Goal: Task Accomplishment & Management: Use online tool/utility

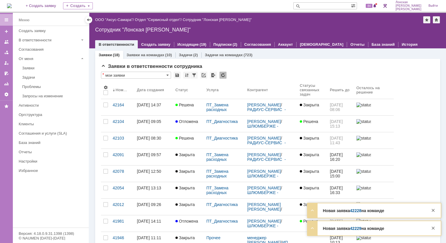
click at [353, 229] on link "42229" at bounding box center [355, 228] width 11 height 5
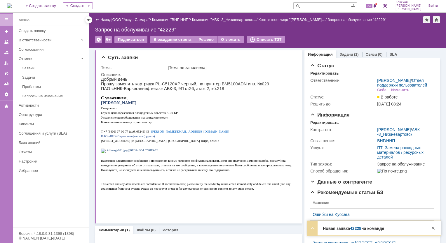
click at [354, 230] on link "42228" at bounding box center [355, 228] width 11 height 5
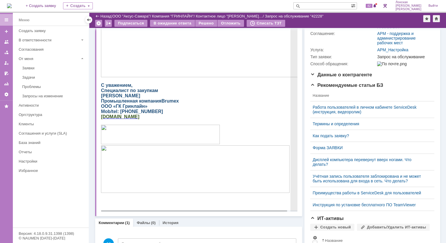
scroll to position [158, 0]
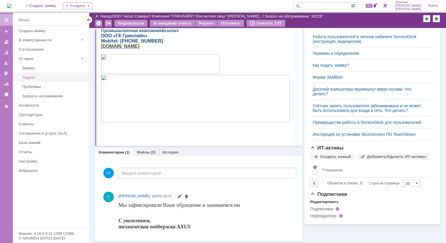
click at [36, 78] on div "Задачи" at bounding box center [53, 77] width 63 height 4
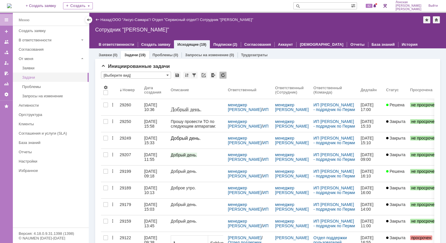
click at [48, 78] on div "Задачи" at bounding box center [53, 77] width 63 height 4
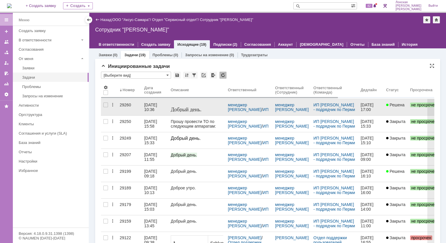
click at [125, 105] on div "29260" at bounding box center [130, 105] width 20 height 5
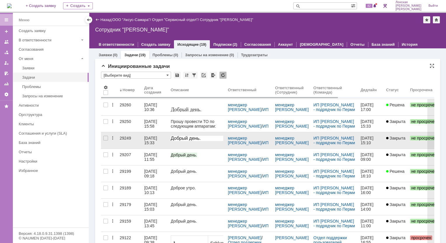
click at [121, 137] on div "29249" at bounding box center [130, 138] width 20 height 5
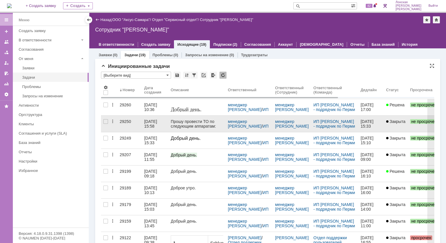
click at [122, 122] on div "29250" at bounding box center [130, 121] width 20 height 5
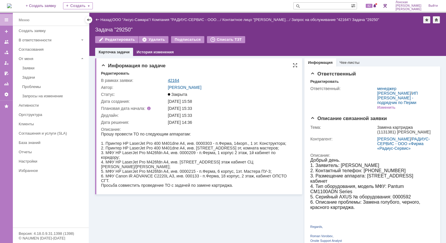
click at [177, 80] on link "42164" at bounding box center [173, 80] width 11 height 5
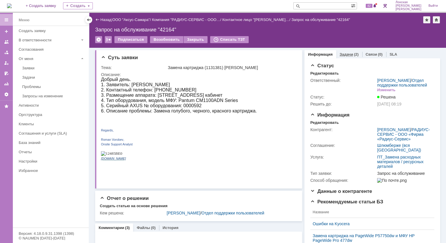
click at [342, 55] on link "Задачи" at bounding box center [345, 54] width 13 height 4
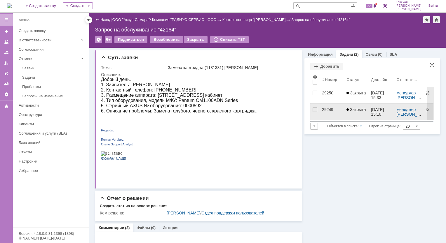
click at [319, 109] on link "29249" at bounding box center [331, 112] width 24 height 16
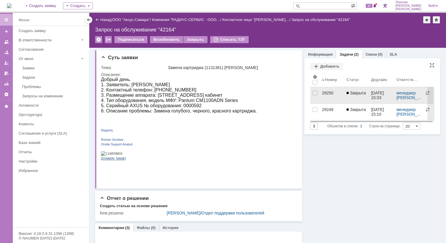
click at [322, 94] on div "29250" at bounding box center [332, 93] width 20 height 5
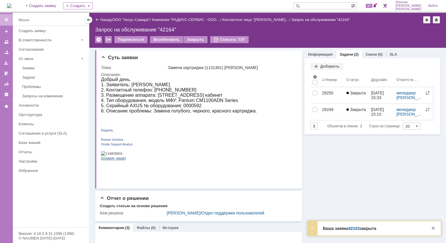
click at [352, 228] on link "42103" at bounding box center [353, 228] width 11 height 5
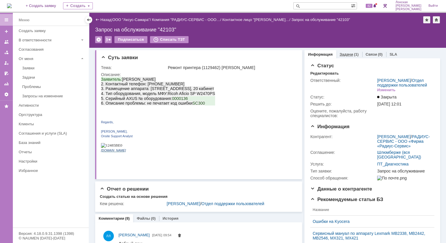
click at [345, 54] on link "Задачи" at bounding box center [345, 54] width 13 height 4
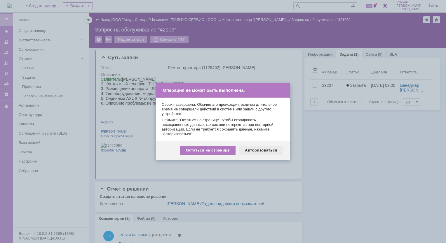
click at [270, 152] on div "Авторизоваться" at bounding box center [261, 150] width 44 height 9
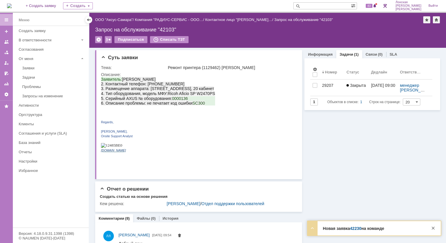
click at [354, 230] on link "42230" at bounding box center [355, 228] width 11 height 5
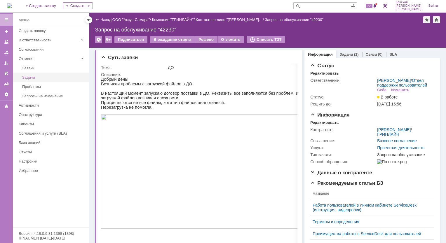
click at [35, 76] on div "Задачи" at bounding box center [53, 77] width 63 height 4
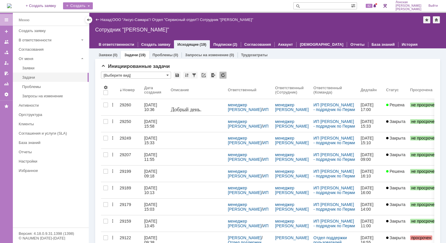
click at [93, 4] on div "Создать" at bounding box center [78, 5] width 30 height 7
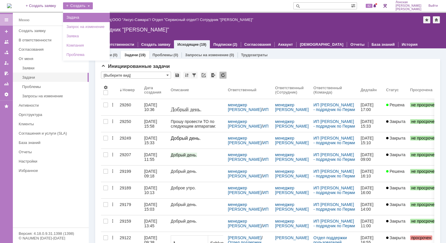
click at [86, 17] on link "Задача" at bounding box center [86, 17] width 44 height 7
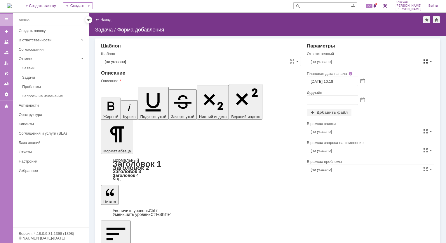
click at [425, 62] on span at bounding box center [425, 61] width 5 height 5
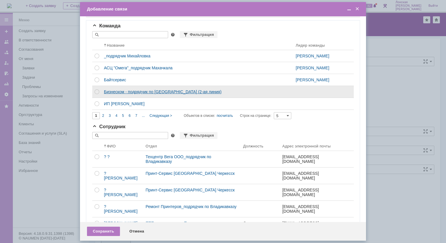
scroll to position [15, 0]
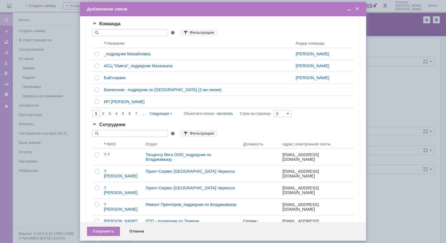
click at [115, 33] on input "text" at bounding box center [130, 32] width 76 height 7
type input "О"
click at [358, 9] on span at bounding box center [357, 8] width 6 height 5
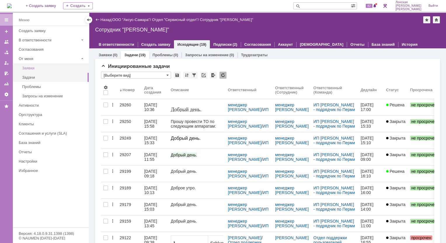
click at [34, 68] on div "Заявки" at bounding box center [53, 68] width 63 height 4
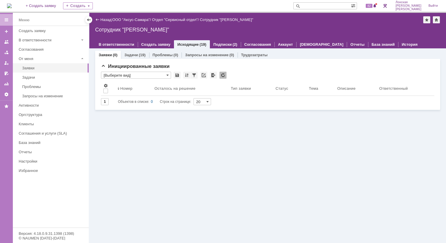
click at [12, 6] on img at bounding box center [9, 5] width 5 height 5
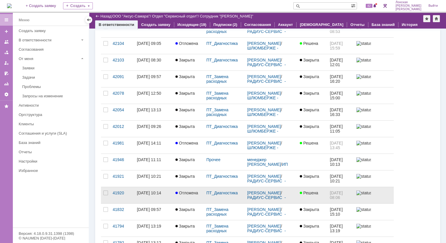
click at [146, 191] on div "[DATE] 10:14" at bounding box center [149, 193] width 24 height 5
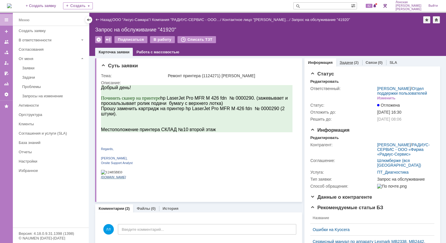
click at [339, 62] on link "Задачи" at bounding box center [345, 62] width 13 height 4
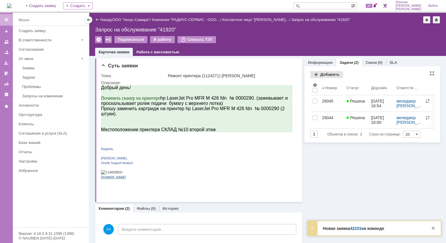
click at [313, 74] on div "Добавить" at bounding box center [326, 74] width 33 height 7
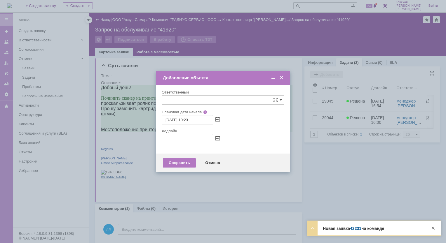
type input "[не указано]"
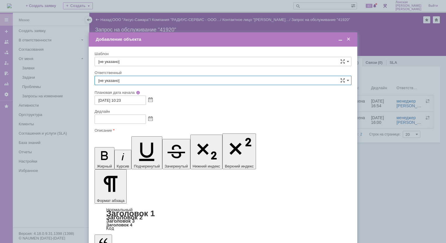
click at [127, 78] on input "[не указано]" at bounding box center [222, 80] width 257 height 9
type input "мико"
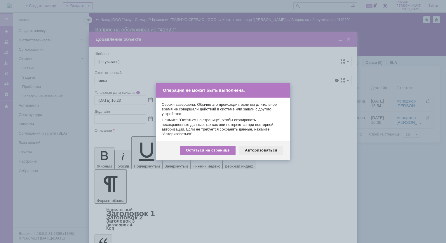
click at [267, 149] on div "Авторизоваться" at bounding box center [261, 150] width 44 height 9
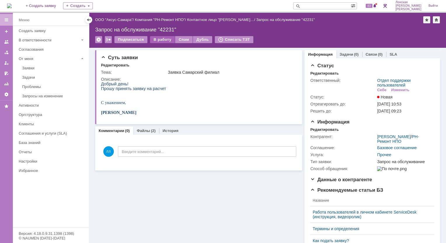
click at [159, 42] on div "В работу" at bounding box center [162, 39] width 25 height 7
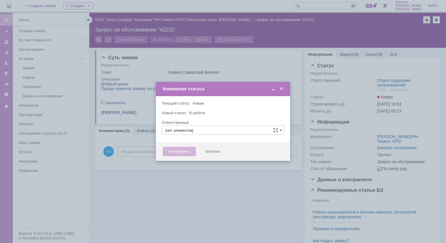
type input "Отдел поддержки пользователей"
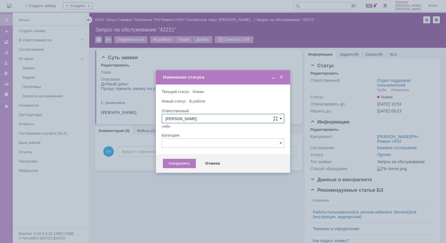
click at [281, 118] on span at bounding box center [280, 118] width 2 height 5
click at [208, 157] on span "[PERSON_NAME]" at bounding box center [222, 157] width 115 height 5
type input "[PERSON_NAME]"
click at [179, 149] on div at bounding box center [223, 150] width 122 height 4
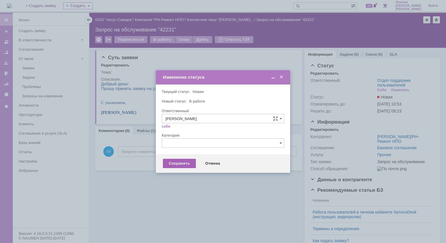
click at [177, 164] on div "Сохранить" at bounding box center [179, 163] width 33 height 9
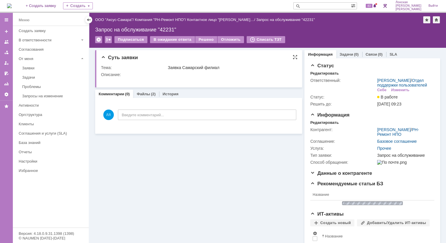
scroll to position [0, 0]
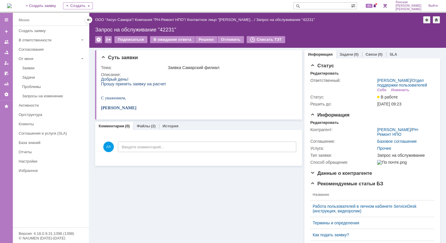
click at [12, 3] on img at bounding box center [9, 5] width 5 height 5
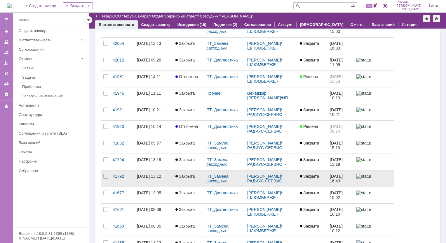
scroll to position [117, 0]
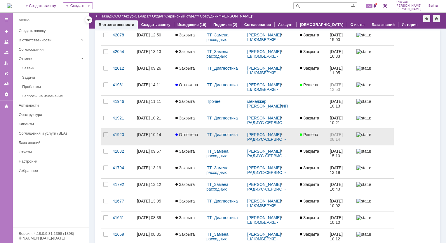
click at [134, 134] on link "[DATE] 10:14" at bounding box center [153, 137] width 38 height 16
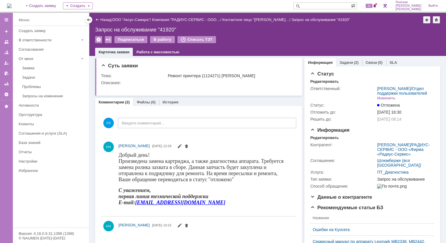
click at [339, 62] on link "Задачи" at bounding box center [345, 62] width 13 height 4
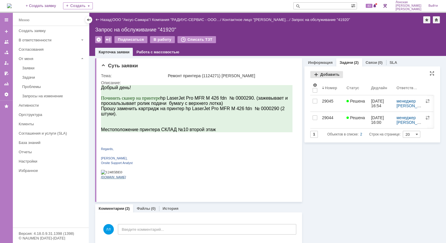
click at [313, 73] on div "Добавить" at bounding box center [326, 74] width 33 height 7
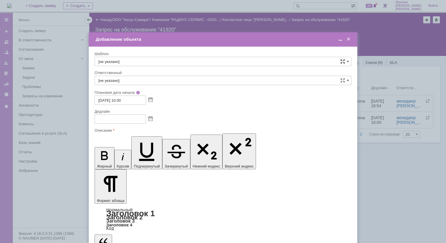
click at [342, 62] on span at bounding box center [342, 61] width 5 height 5
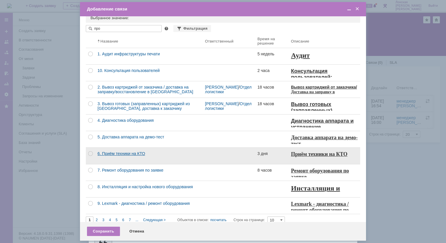
scroll to position [10, 0]
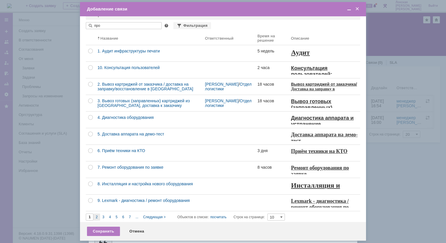
type input "про"
click at [97, 216] on span "2" at bounding box center [97, 217] width 2 height 4
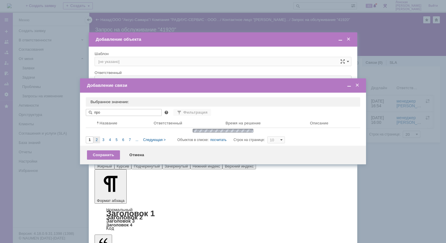
scroll to position [0, 0]
type input "2"
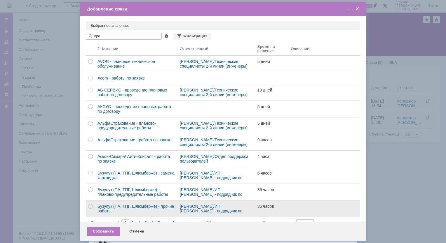
click at [97, 216] on link "Бузулук (ПА, ТПГ, Шлюмберже) - прочие работы" at bounding box center [136, 209] width 82 height 16
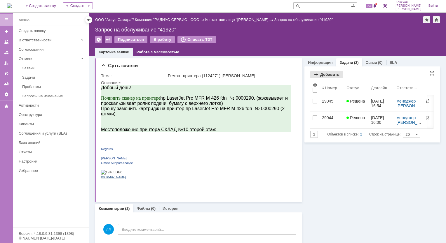
click at [315, 73] on div "Добавить" at bounding box center [326, 74] width 33 height 7
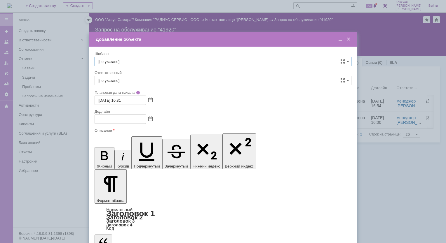
click at [127, 82] on input "[не указано]" at bounding box center [222, 80] width 257 height 9
click at [120, 121] on span "менеджер [PERSON_NAME]" at bounding box center [222, 123] width 249 height 5
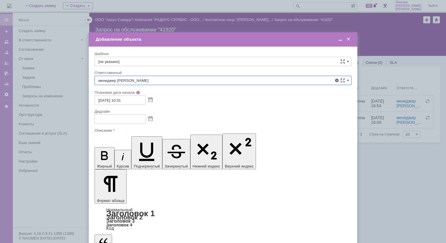
type input "менеджер [PERSON_NAME]"
click at [131, 59] on input "[не указано]" at bounding box center [222, 61] width 257 height 9
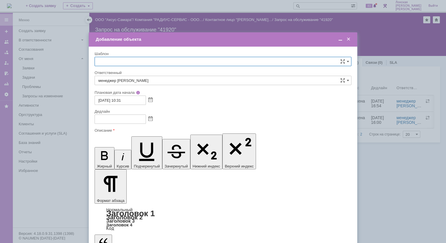
scroll to position [905, 0]
type input "лон"
drag, startPoint x: 120, startPoint y: 59, endPoint x: 83, endPoint y: 59, distance: 37.3
click at [83, 59] on body "Идет загрузка, пожалуйста, подождите. На домашнюю + Создать заявку Создать 83 […" at bounding box center [223, 121] width 446 height 243
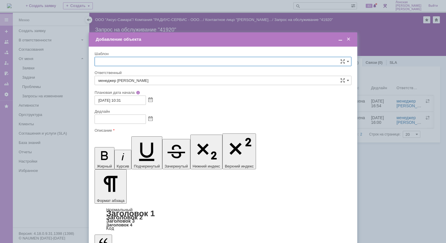
scroll to position [58, 0]
click at [379, 164] on div at bounding box center [223, 121] width 446 height 243
type input "[не указано]"
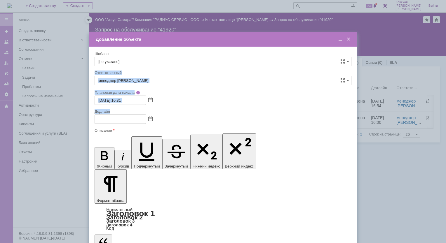
drag, startPoint x: 343, startPoint y: 61, endPoint x: 334, endPoint y: 110, distance: 49.7
drag, startPoint x: 334, startPoint y: 110, endPoint x: 262, endPoint y: 116, distance: 72.8
click at [262, 116] on div at bounding box center [222, 119] width 257 height 9
click at [150, 119] on span at bounding box center [150, 119] width 4 height 5
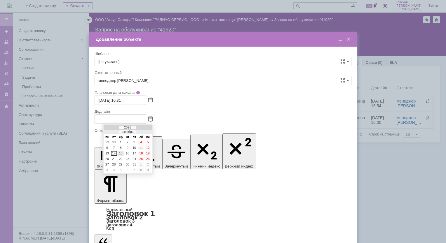
click at [121, 153] on div "15" at bounding box center [121, 153] width 6 height 5
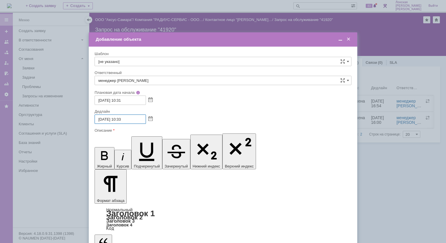
click at [121, 120] on input "[DATE] 10:33" at bounding box center [119, 119] width 51 height 9
drag, startPoint x: 120, startPoint y: 120, endPoint x: 127, endPoint y: 119, distance: 7.3
click at [127, 119] on input "[DATE] 10:33" at bounding box center [119, 119] width 51 height 9
type input "1"
click at [152, 120] on span at bounding box center [150, 119] width 4 height 5
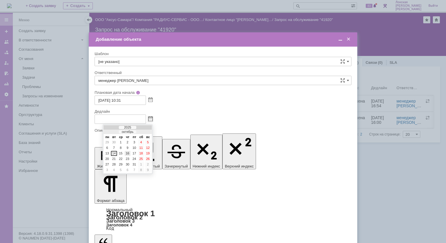
click at [127, 154] on div "16" at bounding box center [128, 153] width 6 height 5
type input "[DATE] 10:33"
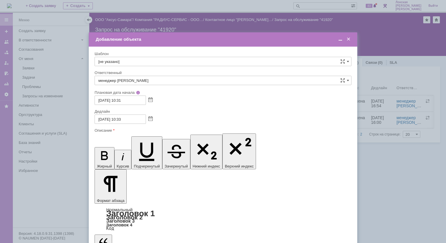
click at [341, 60] on span at bounding box center [342, 61] width 5 height 5
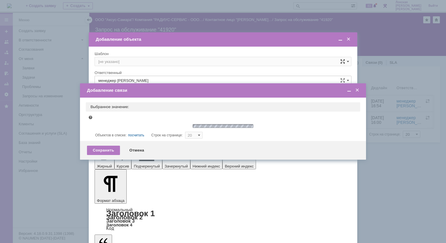
type input "10"
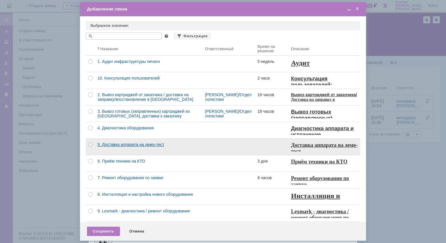
scroll to position [10, 0]
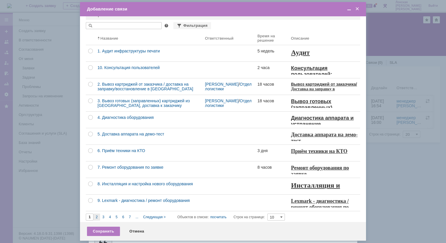
click at [97, 218] on span "2" at bounding box center [97, 217] width 2 height 4
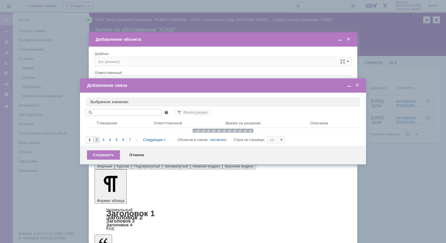
scroll to position [0, 0]
type input "2"
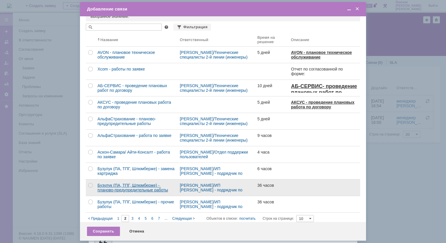
scroll to position [10, 0]
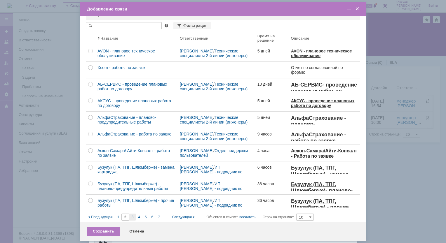
click at [132, 217] on span "3" at bounding box center [132, 217] width 2 height 4
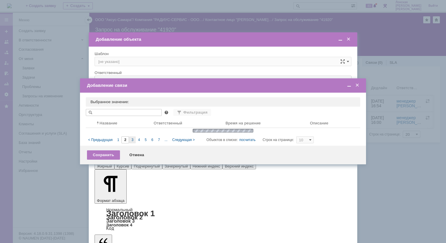
scroll to position [0, 0]
type input "3"
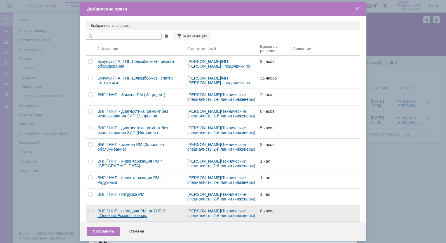
click at [141, 217] on div "ВНГ / ННП - передача РМ на УНП-3 _Орехово-Емаковское мр." at bounding box center [139, 213] width 85 height 9
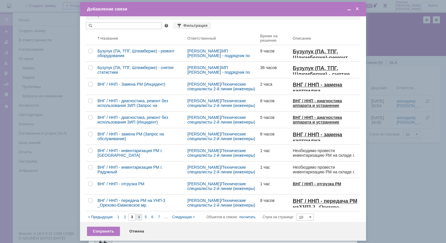
click at [139, 218] on span "4" at bounding box center [139, 217] width 2 height 4
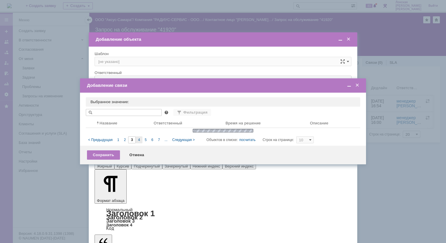
type input "4"
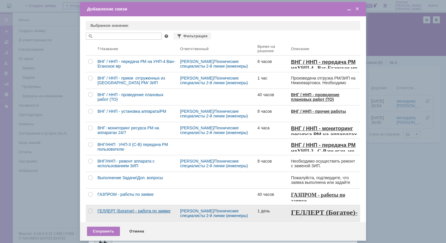
scroll to position [10, 0]
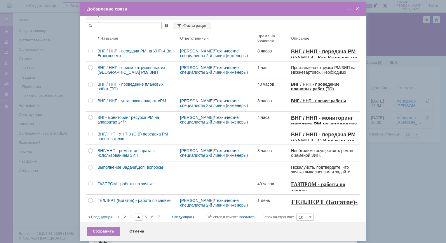
click at [146, 215] on span "5" at bounding box center [146, 217] width 2 height 4
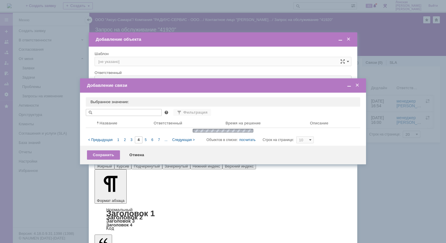
scroll to position [0, 0]
type input "5"
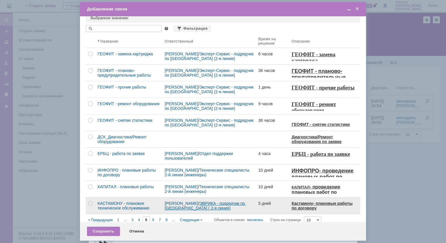
scroll to position [10, 0]
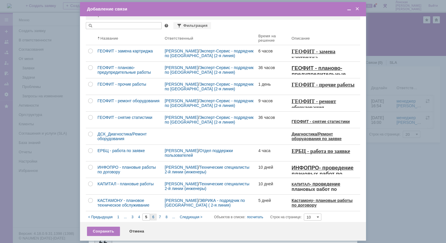
click at [153, 215] on span "6" at bounding box center [153, 217] width 2 height 4
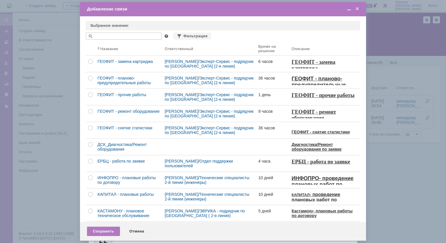
type input "6"
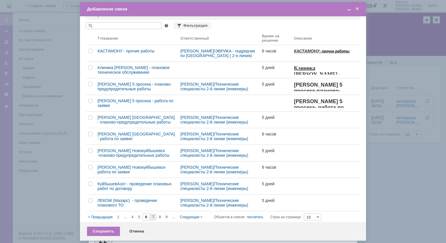
click at [154, 216] on div "7" at bounding box center [153, 217] width 7 height 7
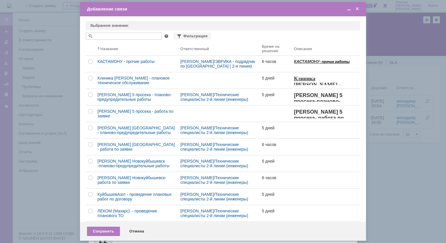
type input "7"
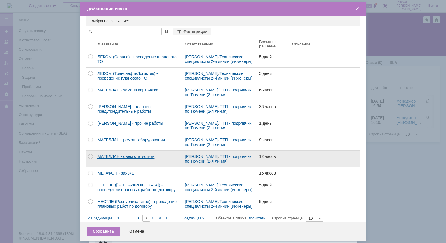
scroll to position [6, 0]
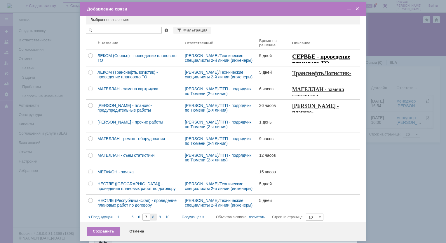
click at [153, 218] on span "8" at bounding box center [153, 217] width 2 height 4
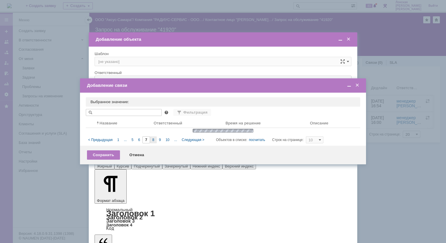
type input "8"
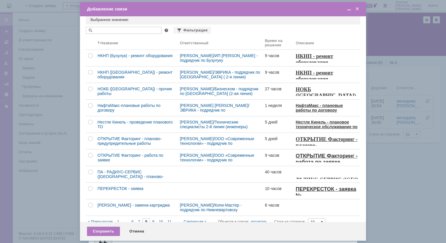
click at [152, 218] on div "< Предыдущая 1 ... 6 7 8 9 10 11 ... Следующая >" at bounding box center [147, 221] width 123 height 7
click at [153, 220] on span "9" at bounding box center [153, 222] width 2 height 4
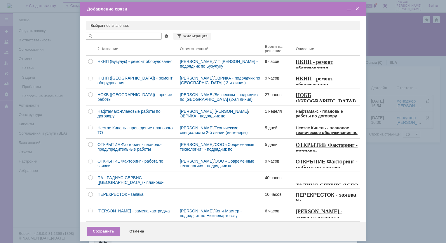
type input "9"
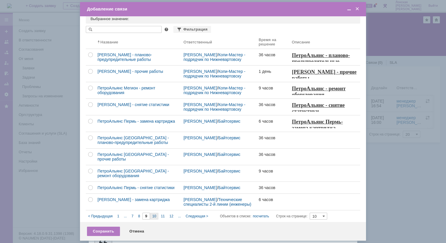
click at [155, 217] on span "10" at bounding box center [154, 216] width 4 height 4
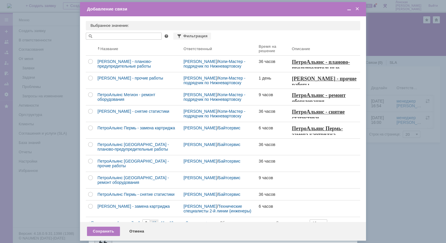
type input "10"
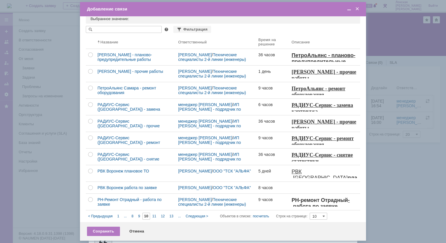
click at [153, 218] on span "11" at bounding box center [154, 216] width 4 height 4
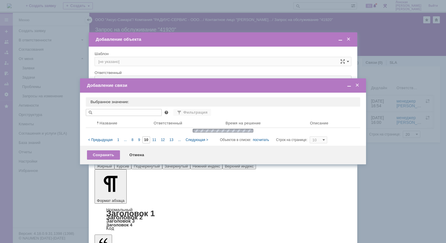
type input "11"
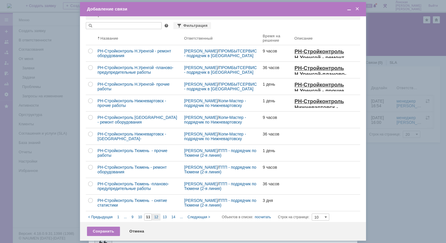
click at [155, 218] on span "12" at bounding box center [156, 217] width 4 height 4
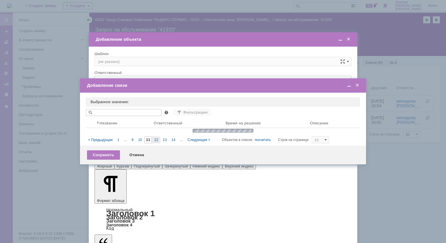
type input "12"
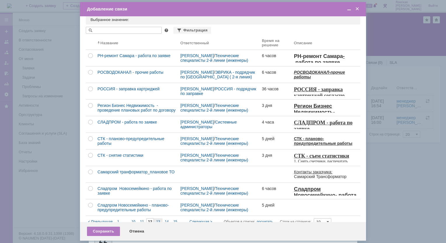
click at [158, 218] on div "13" at bounding box center [158, 221] width 8 height 7
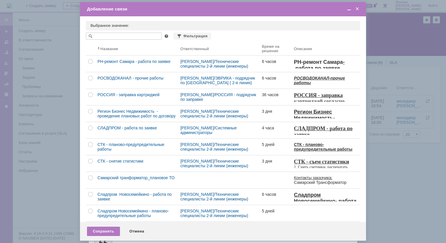
type input "13"
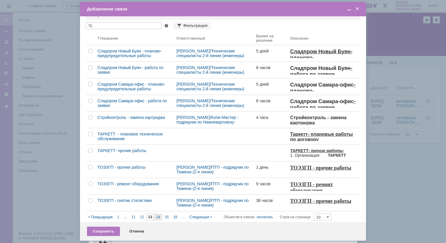
click at [158, 215] on span "14" at bounding box center [158, 217] width 4 height 4
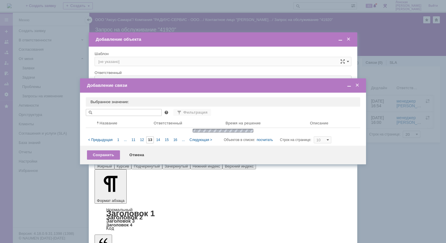
type input "14"
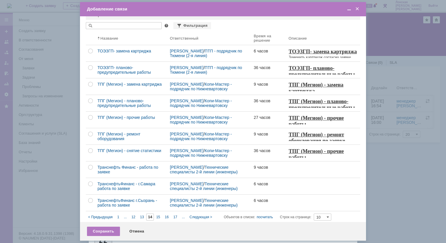
click at [357, 10] on span at bounding box center [357, 8] width 6 height 5
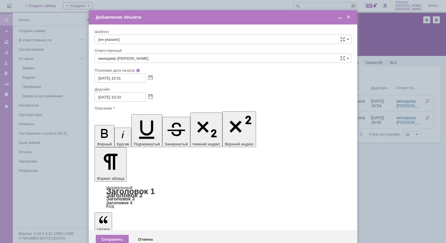
scroll to position [17, 0]
drag, startPoint x: 101, startPoint y: 1729, endPoint x: 132, endPoint y: 1745, distance: 35.4
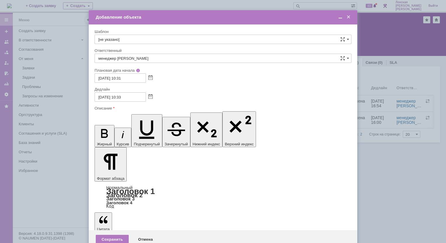
scroll to position [0, 0]
drag, startPoint x: 234, startPoint y: 1698, endPoint x: 185, endPoint y: 1793, distance: 107.9
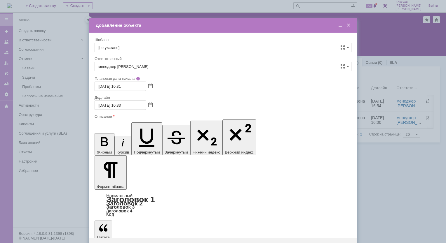
click at [339, 27] on span at bounding box center [340, 25] width 6 height 5
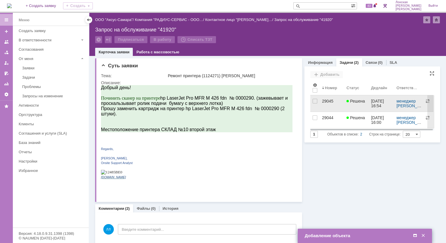
click at [322, 101] on div "29045" at bounding box center [332, 101] width 20 height 5
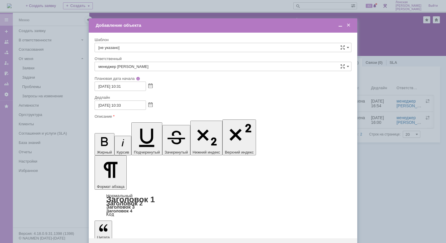
click at [339, 28] on span at bounding box center [340, 25] width 6 height 5
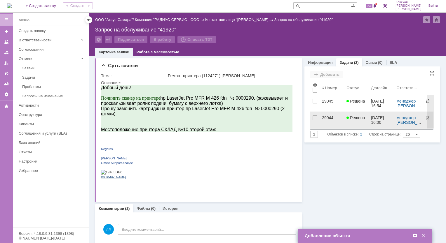
click at [324, 116] on div "29044" at bounding box center [332, 117] width 20 height 5
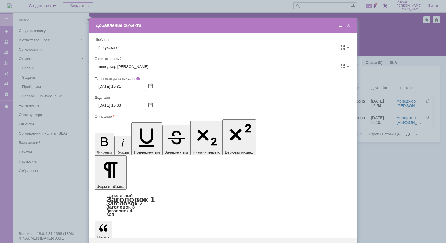
drag, startPoint x: 339, startPoint y: 27, endPoint x: 340, endPoint y: 29, distance: 3.2
click at [339, 27] on span at bounding box center [340, 25] width 6 height 5
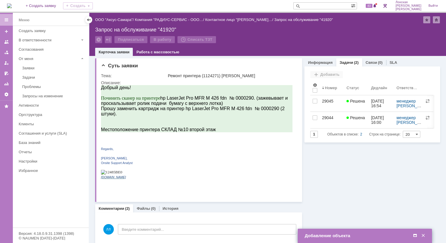
click at [333, 233] on td "Добавление объекта" at bounding box center [364, 236] width 134 height 14
click at [337, 239] on div "Добавление объекта" at bounding box center [364, 236] width 121 height 7
click at [345, 235] on div "Добавление объекта" at bounding box center [364, 235] width 121 height 5
click at [414, 237] on span at bounding box center [415, 235] width 6 height 5
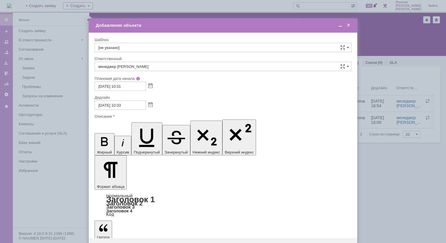
drag, startPoint x: 100, startPoint y: 1691, endPoint x: 244, endPoint y: 1741, distance: 153.0
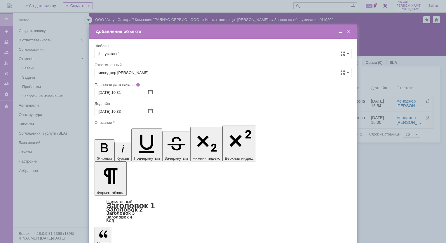
click at [341, 32] on span at bounding box center [340, 31] width 6 height 5
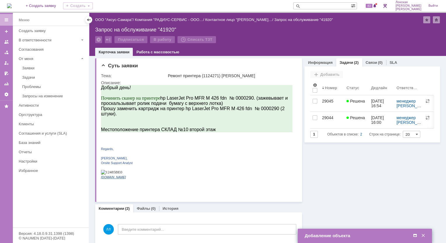
click at [414, 237] on span at bounding box center [415, 235] width 6 height 5
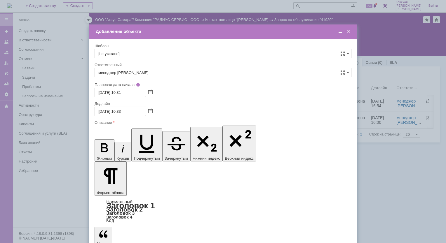
drag, startPoint x: 234, startPoint y: 1702, endPoint x: 299, endPoint y: 1703, distance: 64.7
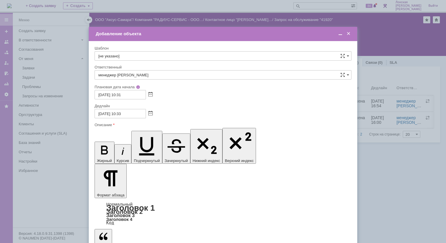
drag, startPoint x: 244, startPoint y: 1714, endPoint x: 344, endPoint y: 1715, distance: 99.7
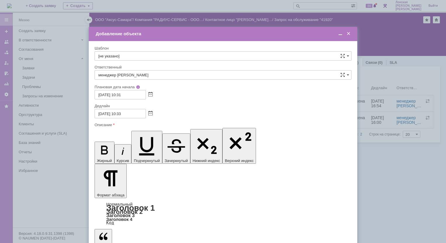
scroll to position [148, 3]
drag, startPoint x: 229, startPoint y: 1714, endPoint x: 234, endPoint y: 1719, distance: 7.2
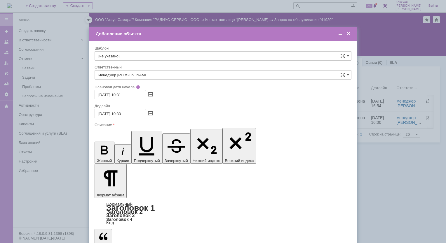
drag, startPoint x: 246, startPoint y: 1719, endPoint x: 299, endPoint y: 1721, distance: 53.1
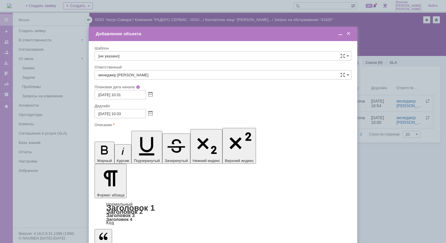
drag, startPoint x: 102, startPoint y: 1703, endPoint x: 333, endPoint y: 1720, distance: 231.9
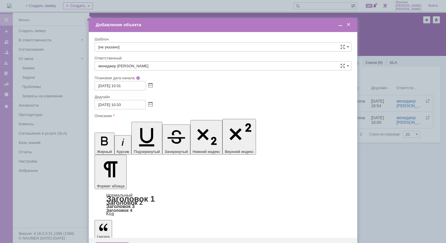
scroll to position [143, 1]
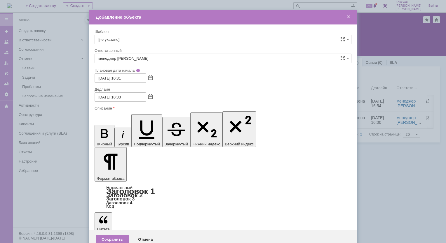
click at [132, 97] on input "16.10.2025 10:33" at bounding box center [119, 96] width 51 height 9
type input "16.10.2025 10:00"
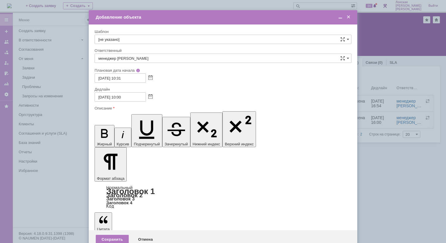
drag, startPoint x: 101, startPoint y: 1674, endPoint x: 204, endPoint y: 1680, distance: 102.8
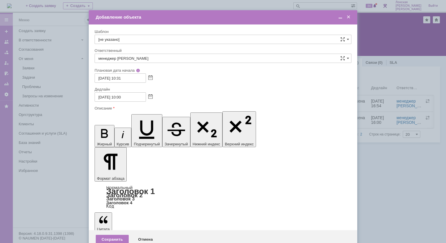
drag, startPoint x: 101, startPoint y: 1746, endPoint x: 238, endPoint y: 1734, distance: 137.9
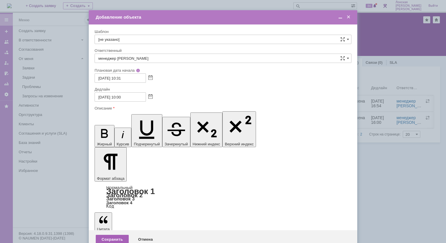
click at [111, 235] on div "Сохранить" at bounding box center [112, 239] width 33 height 9
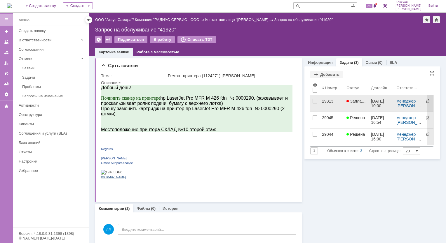
click at [324, 101] on div "29313" at bounding box center [332, 101] width 20 height 5
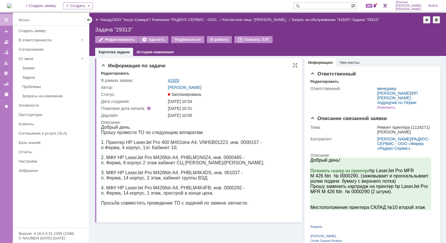
click at [175, 81] on link "41920" at bounding box center [173, 80] width 11 height 5
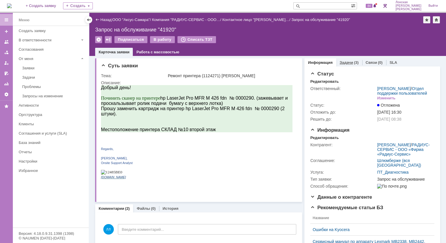
click at [349, 63] on div "Задачи (3)" at bounding box center [348, 63] width 19 height 4
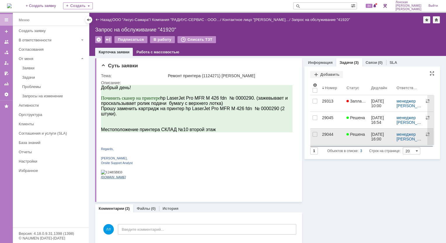
click at [319, 134] on link "29044" at bounding box center [331, 137] width 24 height 16
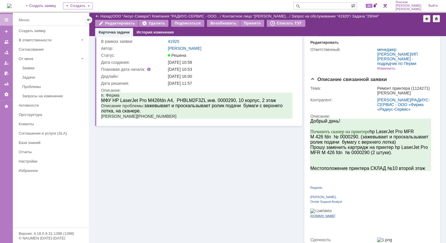
scroll to position [29, 0]
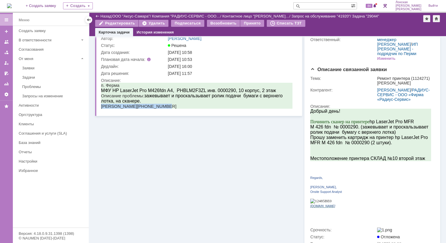
drag, startPoint x: 169, startPoint y: 106, endPoint x: 101, endPoint y: 104, distance: 67.7
click at [101, 104] on p "Роман Воробьев +79128827065" at bounding box center [196, 106] width 191 height 5
copy p "Роман Воробьев +79128827065"
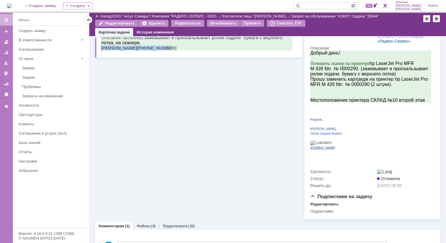
scroll to position [0, 0]
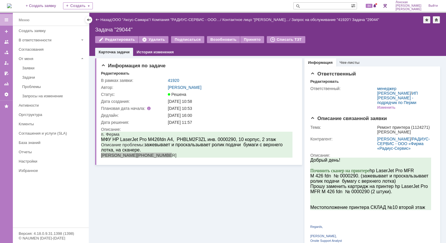
click at [174, 81] on link "41920" at bounding box center [173, 80] width 11 height 5
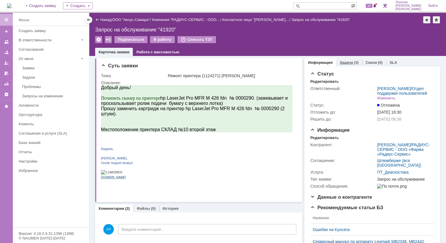
click at [340, 65] on div "Задачи (3)" at bounding box center [349, 62] width 26 height 8
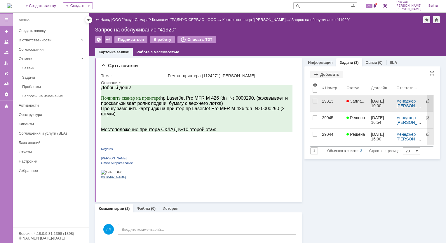
click at [323, 102] on div "29313" at bounding box center [332, 101] width 20 height 5
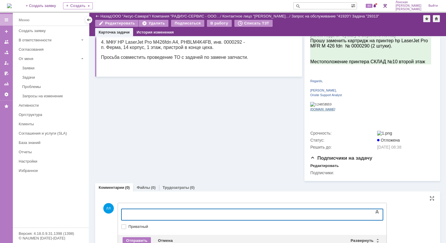
scroll to position [141, 0]
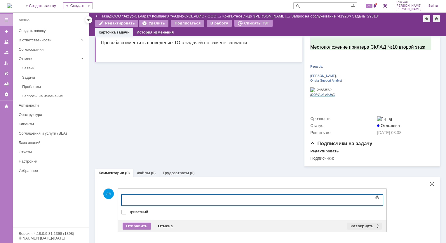
click at [376, 223] on div "Развернуть" at bounding box center [364, 226] width 35 height 7
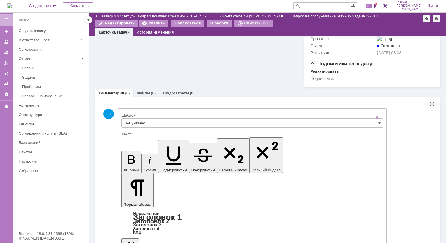
scroll to position [229, 0]
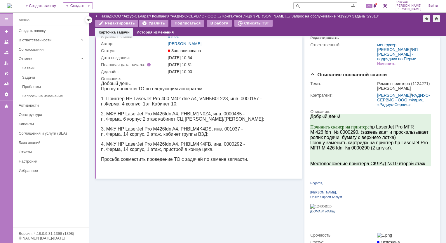
scroll to position [0, 0]
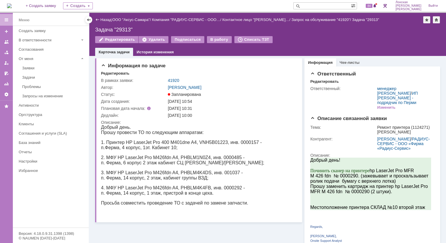
click at [9, 5] on img at bounding box center [9, 5] width 5 height 5
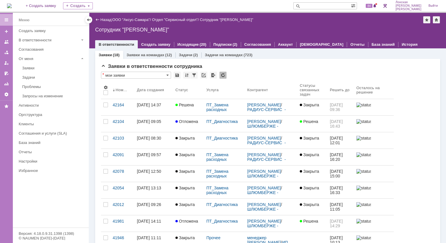
click at [11, 5] on img at bounding box center [9, 5] width 5 height 5
click at [29, 78] on div "Задачи" at bounding box center [53, 77] width 63 height 4
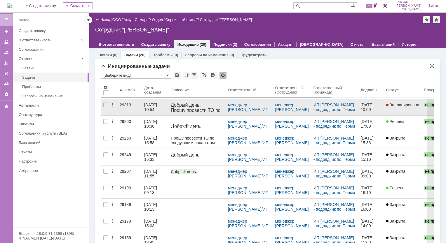
click at [123, 104] on div "29313" at bounding box center [130, 105] width 20 height 5
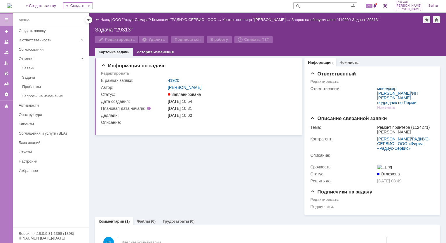
click at [253, 101] on div "14.10.2025 10:54" at bounding box center [231, 101] width 126 height 5
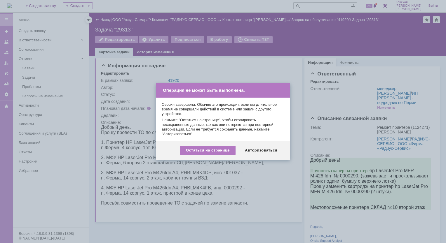
click at [268, 145] on div "Остаться на странице Авторизоваться" at bounding box center [223, 150] width 134 height 19
click at [267, 149] on div "Авторизоваться" at bounding box center [261, 150] width 44 height 9
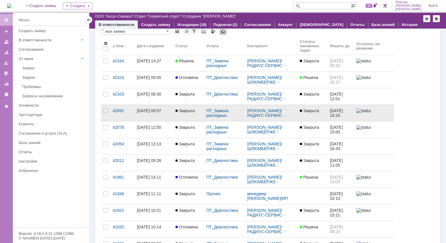
scroll to position [58, 0]
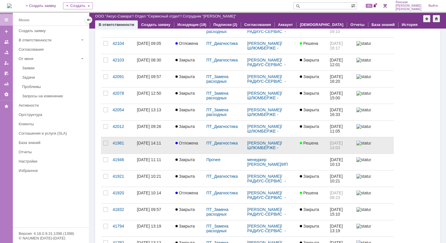
click at [203, 138] on link "Отложена" at bounding box center [188, 145] width 31 height 16
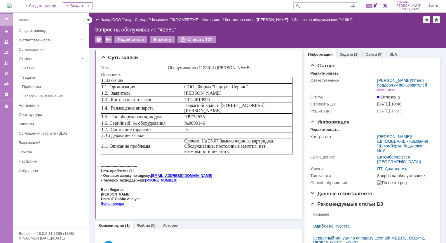
click at [10, 4] on img at bounding box center [9, 5] width 5 height 5
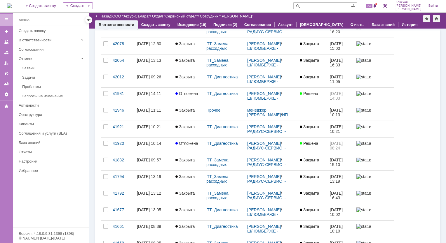
scroll to position [117, 0]
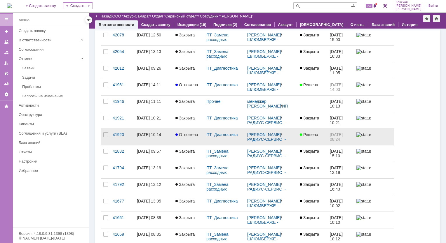
click at [155, 133] on div "22.09.2025 10:14" at bounding box center [149, 134] width 24 height 5
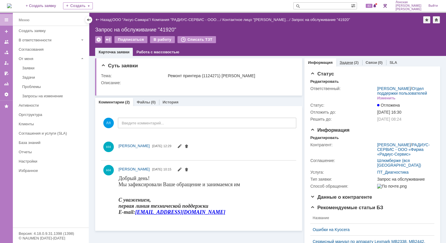
click at [345, 62] on link "Задачи" at bounding box center [345, 62] width 13 height 4
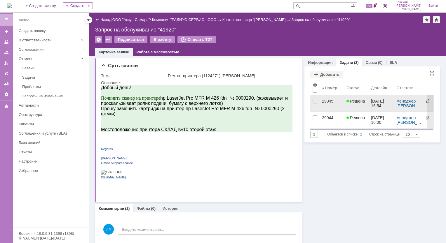
click at [325, 101] on div "29045" at bounding box center [332, 101] width 20 height 5
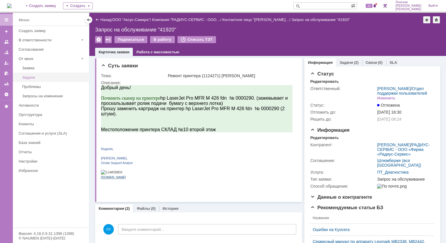
click at [36, 75] on div "Задачи" at bounding box center [53, 77] width 63 height 4
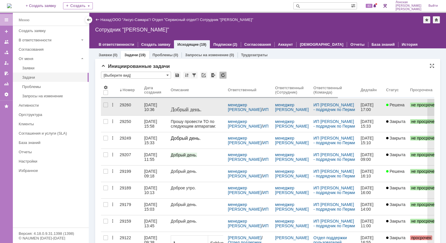
click at [126, 103] on div "29260" at bounding box center [130, 105] width 20 height 5
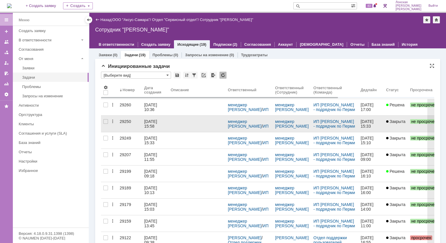
click at [127, 122] on div "29250" at bounding box center [130, 121] width 20 height 5
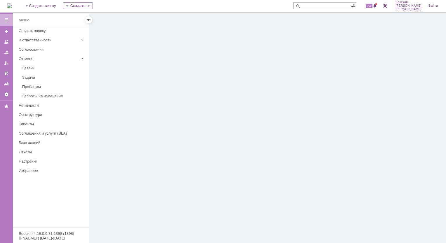
click at [160, 74] on div at bounding box center [267, 128] width 356 height 230
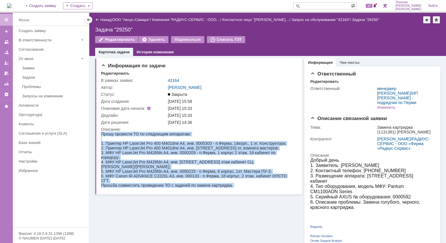
drag, startPoint x: 202, startPoint y: 265, endPoint x: 287, endPoint y: 183, distance: 118.6
click at [287, 183] on body "Прошу провести ТО по следующим аппаратам: 1. Принтер HP LaserJet Pro 400 M401dn…" at bounding box center [196, 162] width 191 height 61
copy body "Прошу провести ТО по следующим аппаратам: 1. Принтер HP LaserJet Pro 400 M401dn…"
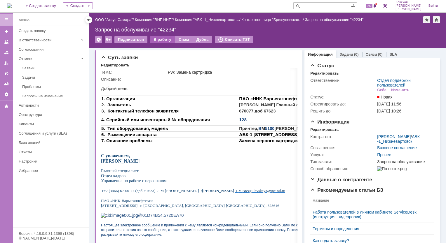
click at [164, 39] on div "В работу" at bounding box center [162, 39] width 25 height 7
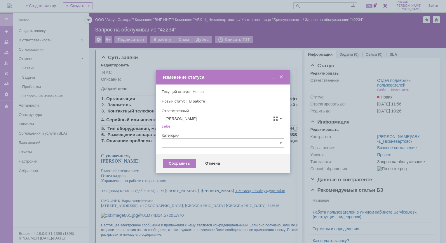
click at [282, 120] on input "[PERSON_NAME]" at bounding box center [223, 118] width 122 height 9
click at [206, 177] on span "Орлова Елена Владимировна" at bounding box center [222, 177] width 115 height 5
type input "Орлова Елена Владимировна"
click at [180, 164] on div "Сохранить" at bounding box center [179, 163] width 33 height 9
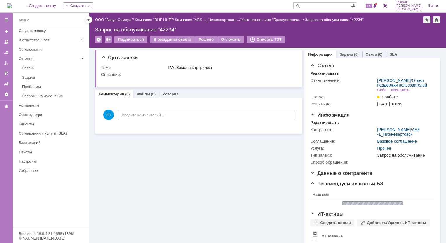
scroll to position [0, 0]
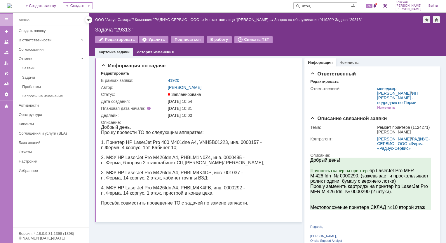
type input "нтон,"
click at [172, 80] on link "41920" at bounding box center [173, 80] width 11 height 5
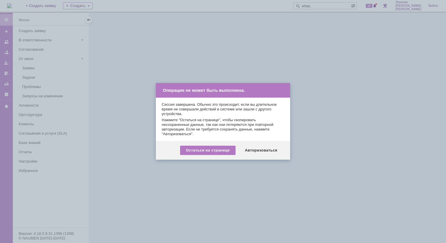
click at [260, 148] on div "Авторизоваться" at bounding box center [261, 150] width 44 height 9
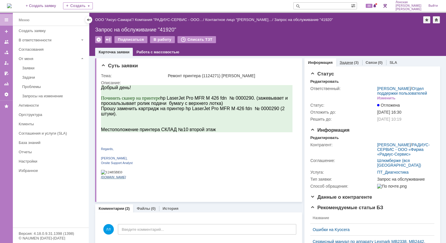
click at [345, 63] on link "Задачи" at bounding box center [345, 62] width 13 height 4
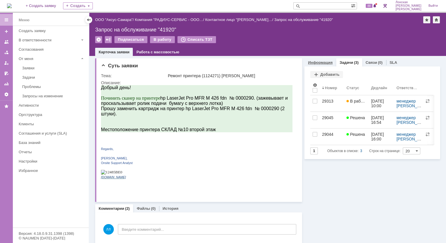
click at [310, 61] on link "Информация" at bounding box center [320, 62] width 24 height 4
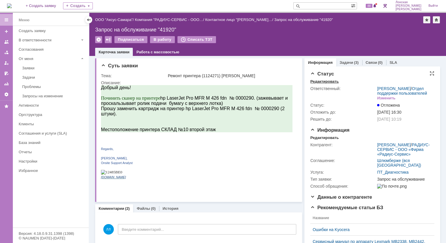
click at [324, 83] on div "Редактировать" at bounding box center [324, 81] width 28 height 5
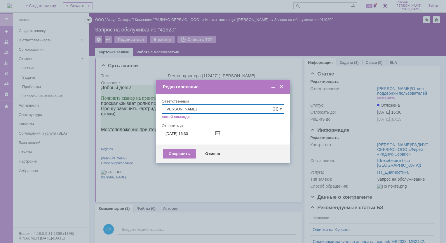
click at [281, 88] on span at bounding box center [281, 86] width 6 height 5
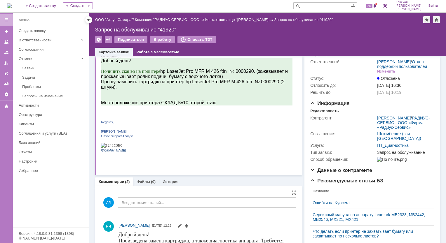
scroll to position [87, 0]
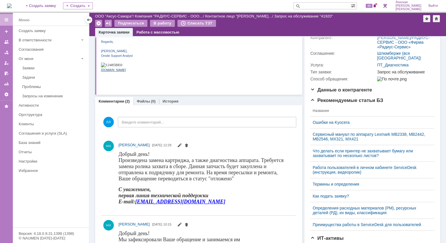
click at [12, 3] on img at bounding box center [9, 5] width 5 height 5
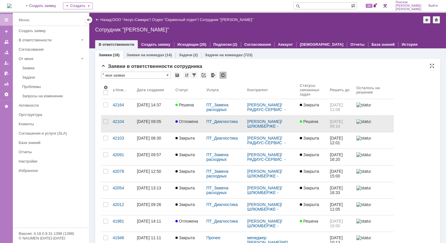
click at [139, 118] on link "[DATE] 09:05" at bounding box center [153, 124] width 38 height 16
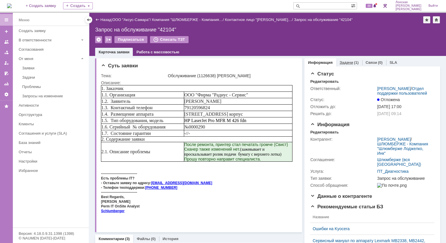
click at [354, 63] on div "(1)" at bounding box center [356, 62] width 5 height 4
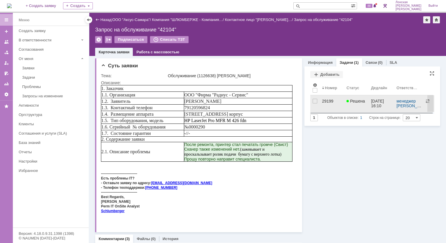
click at [348, 100] on span "Решена" at bounding box center [355, 101] width 18 height 5
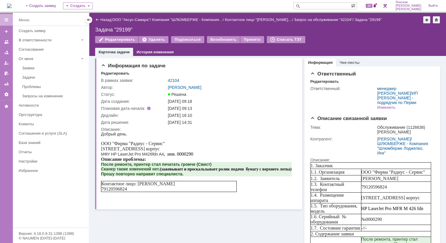
click at [12, 5] on img at bounding box center [9, 5] width 5 height 5
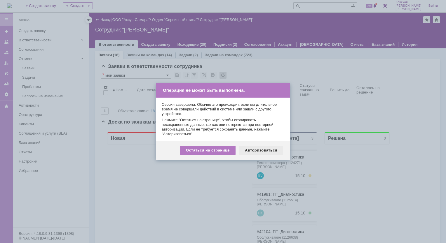
click at [256, 153] on div "Авторизоваться" at bounding box center [261, 150] width 44 height 9
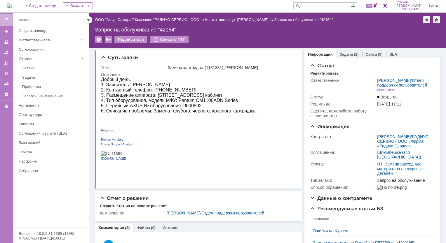
click at [12, 0] on div "На домашнюю" at bounding box center [9, 6] width 5 height 12
click at [12, 5] on img at bounding box center [9, 5] width 5 height 5
